Goal: Navigation & Orientation: Find specific page/section

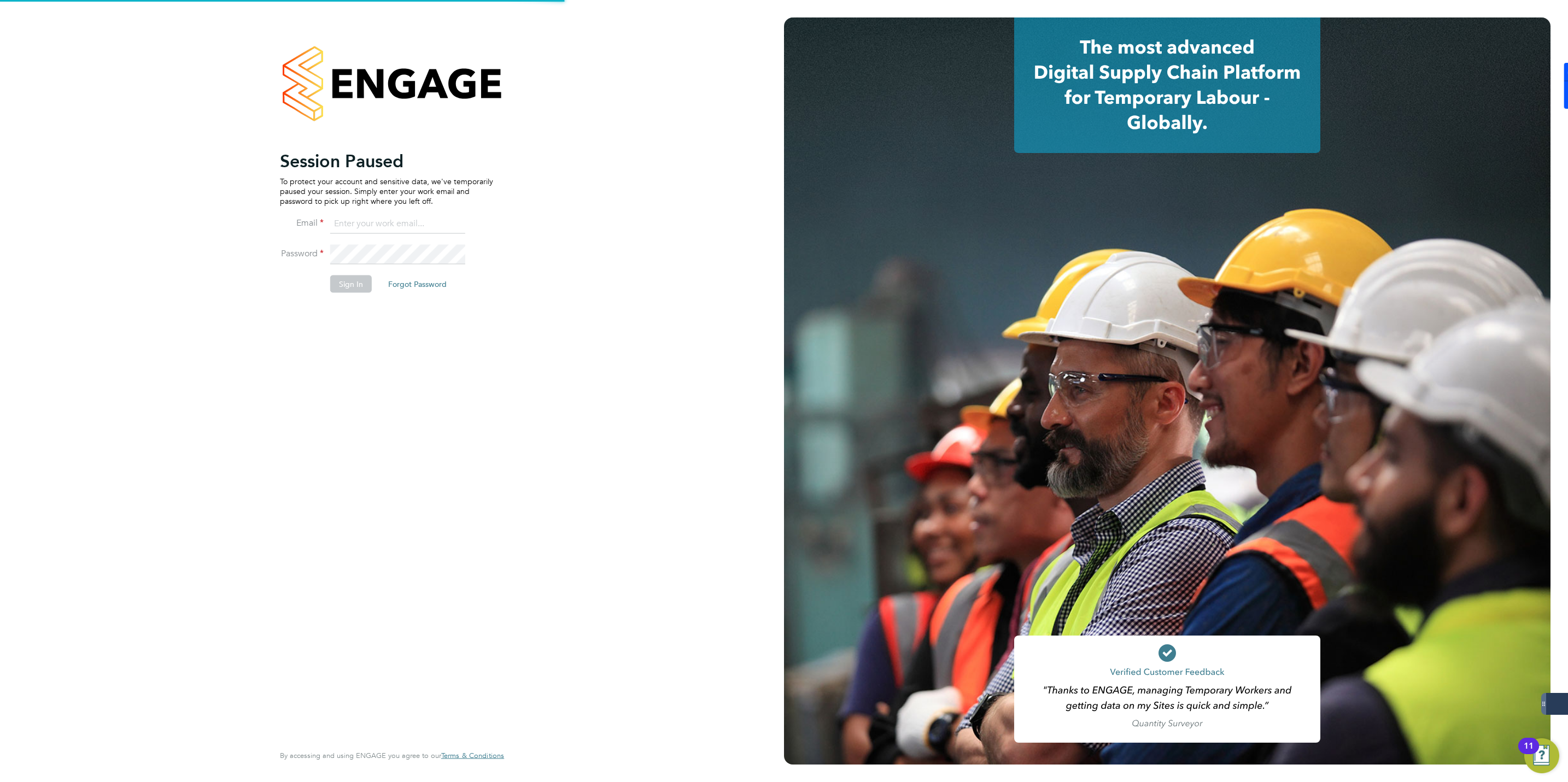
type input "jmcmurray@skilledcareers.co.uk"
click at [359, 290] on button "Sign In" at bounding box center [350, 284] width 42 height 17
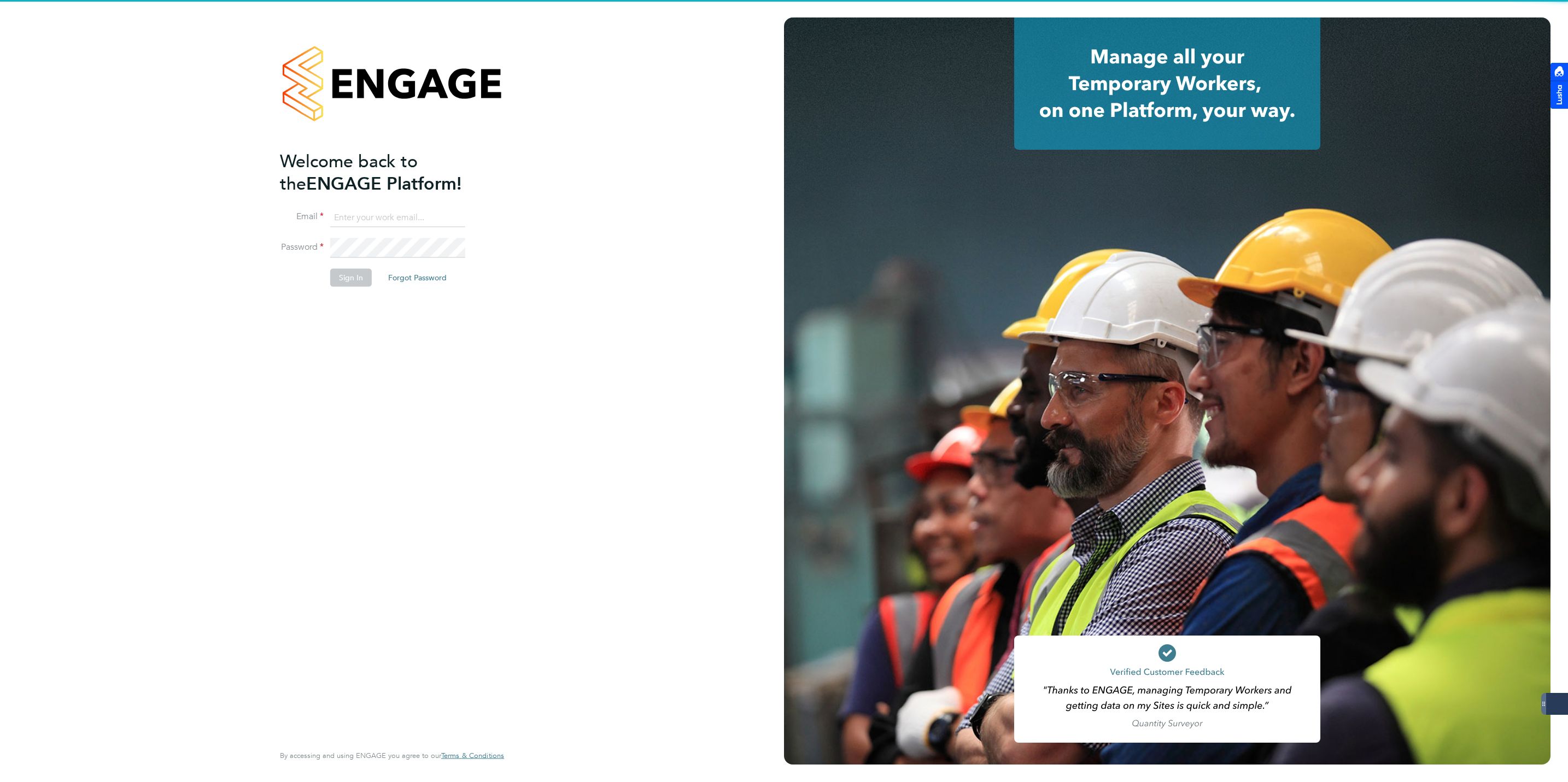
type input "jmcmurray@skilledcareers.co.uk"
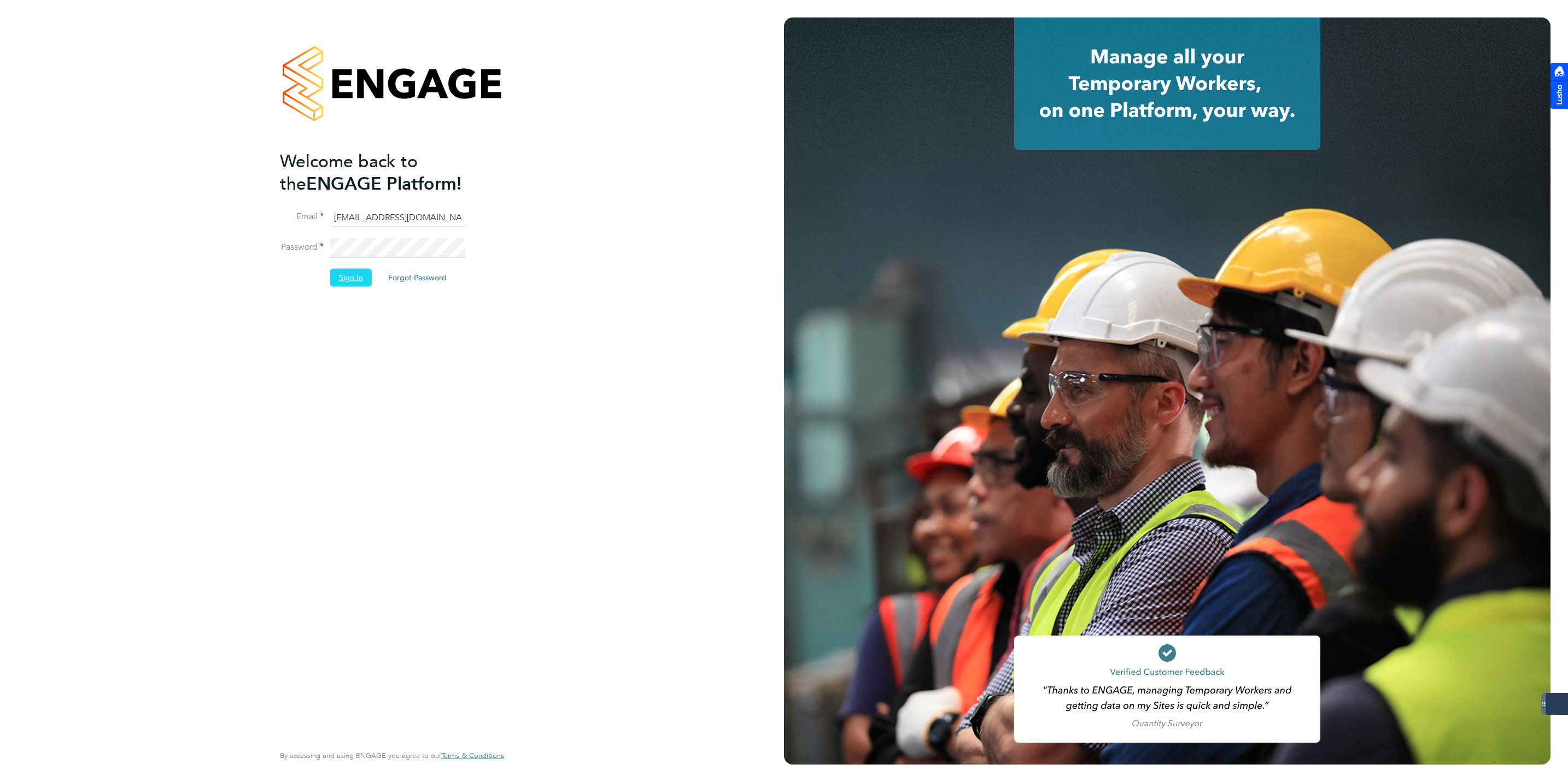
click at [350, 281] on button "Sign In" at bounding box center [350, 277] width 42 height 17
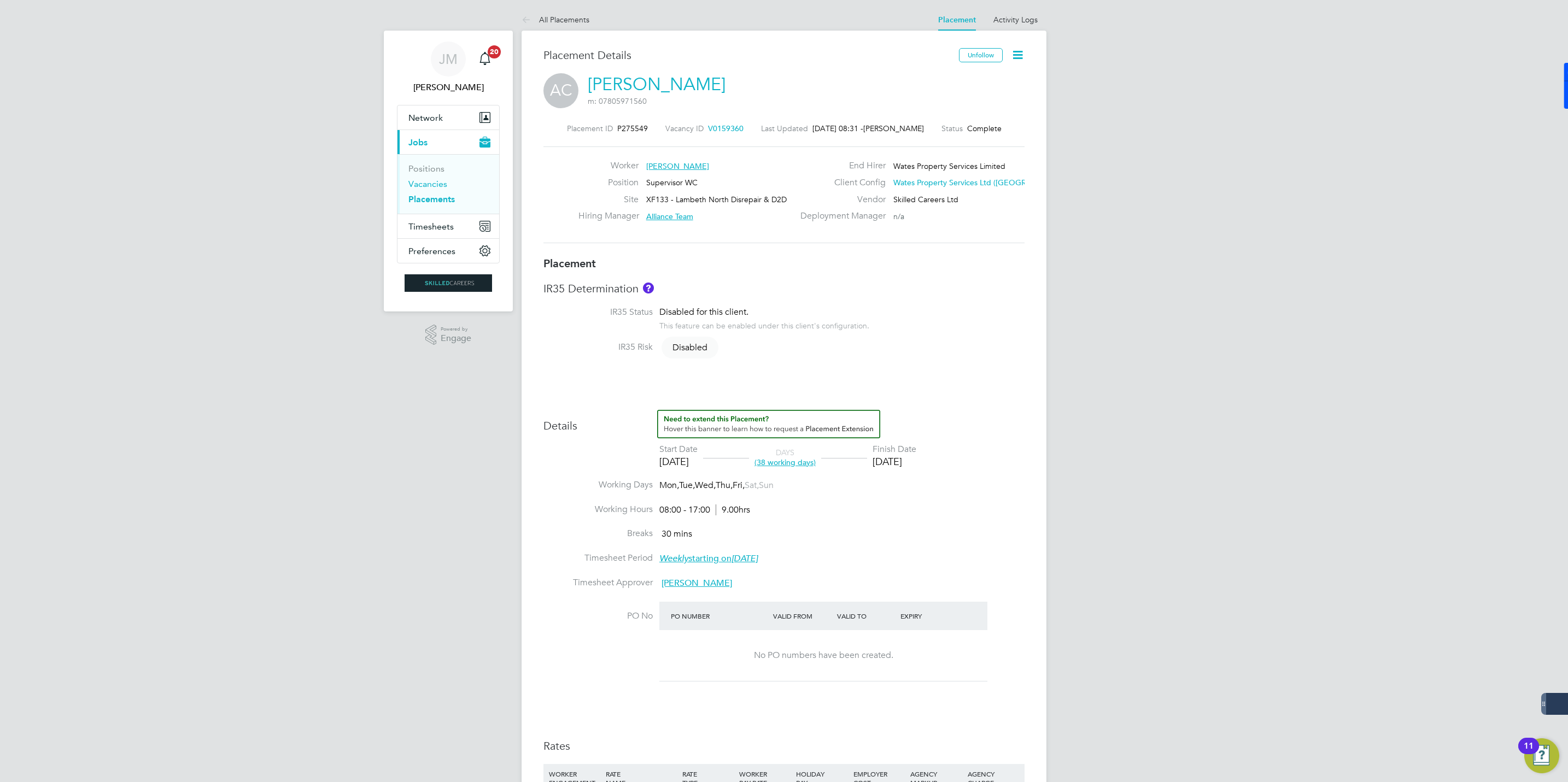
click at [421, 187] on link "Vacancies" at bounding box center [428, 184] width 39 height 11
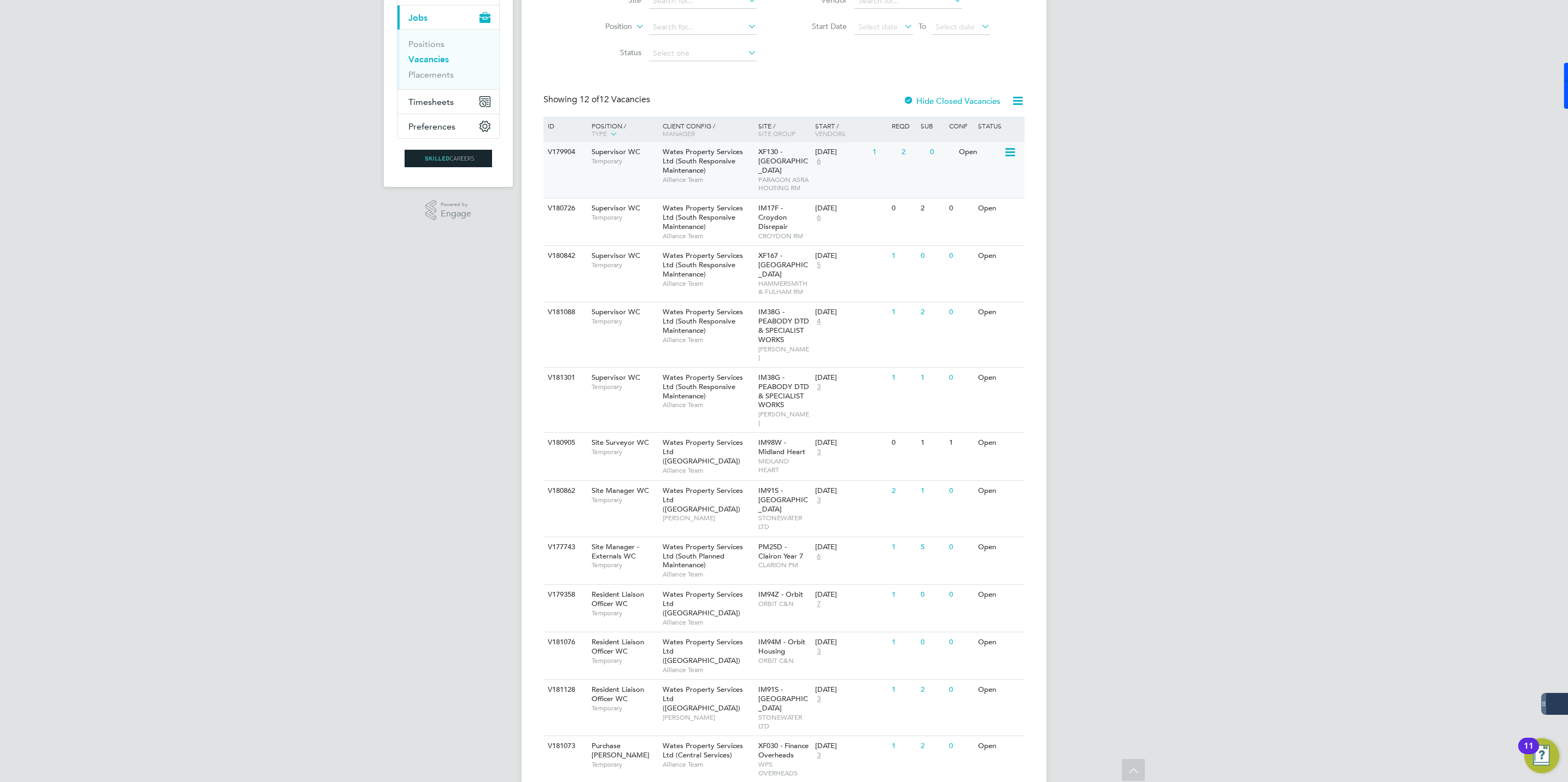
click at [692, 160] on span "Wates Property Services Ltd (South Responsive Maintenance)" at bounding box center [703, 160] width 80 height 28
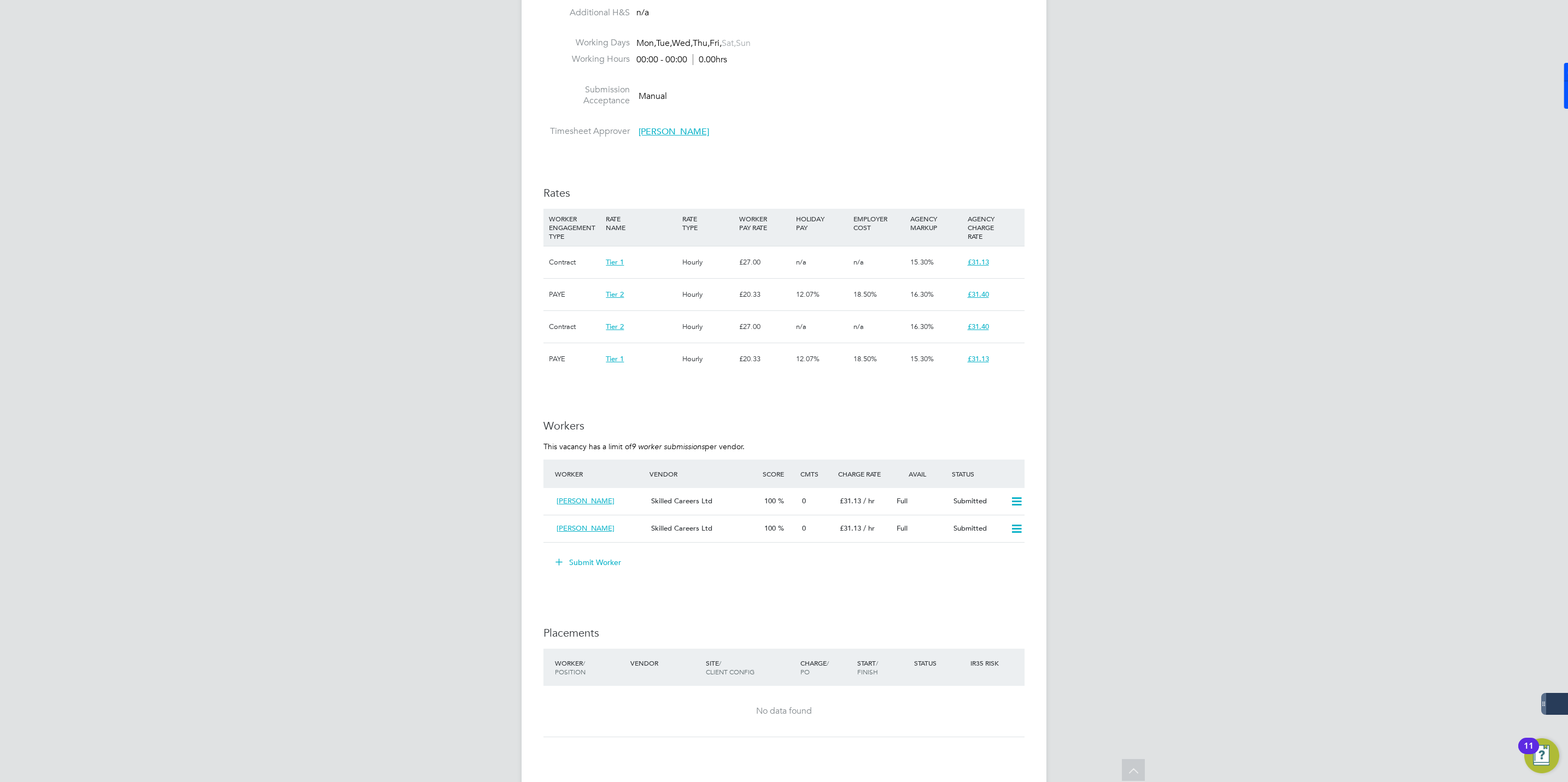
scroll to position [737, 0]
